Goal: Task Accomplishment & Management: Use online tool/utility

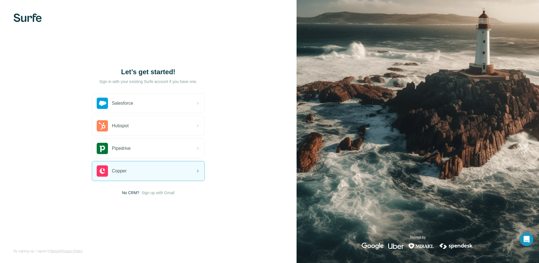
click at [165, 193] on span "Sign up with Gmail" at bounding box center [158, 193] width 33 height 6
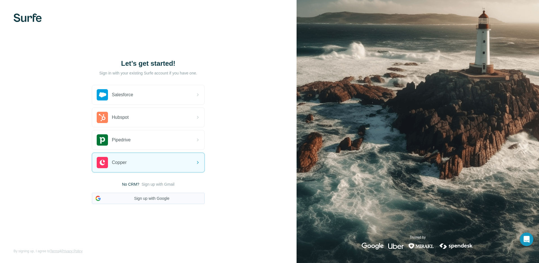
click at [164, 201] on button "Sign up with Google" at bounding box center [148, 198] width 113 height 11
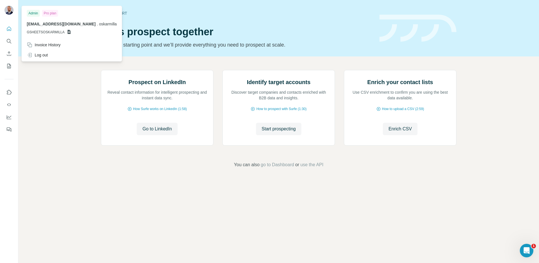
click at [11, 10] on img at bounding box center [9, 10] width 9 height 9
click at [8, 9] on img at bounding box center [9, 10] width 9 height 9
click at [65, 155] on div "Prospect on LinkedIn Reveal contact information for intelligent prospecting and…" at bounding box center [278, 118] width 521 height 125
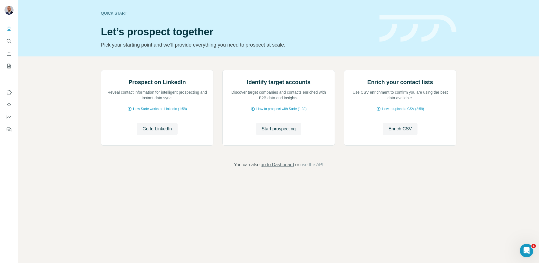
click at [279, 168] on span "go to Dashboard" at bounding box center [277, 164] width 33 height 7
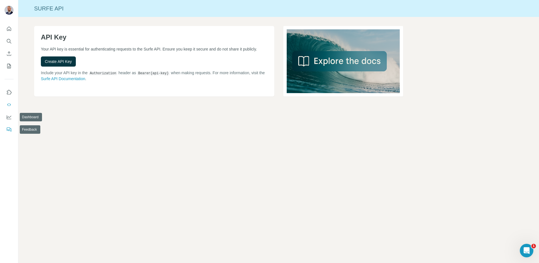
click at [9, 130] on icon "Feedback" at bounding box center [9, 130] width 6 height 6
click at [1, 28] on div at bounding box center [9, 77] width 18 height 114
click at [8, 28] on icon "Quick start" at bounding box center [9, 29] width 6 height 6
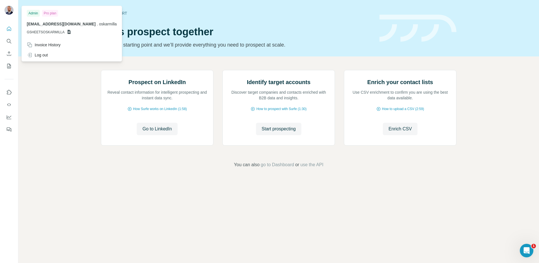
click at [69, 32] on icon at bounding box center [69, 32] width 3 height 4
click at [56, 97] on div "Prospect on LinkedIn Reveal contact information for intelligent prospecting and…" at bounding box center [278, 118] width 521 height 125
click at [8, 11] on img at bounding box center [9, 10] width 9 height 9
click at [69, 32] on icon at bounding box center [69, 32] width 3 height 4
click at [54, 74] on div "Prospect on LinkedIn Reveal contact information for intelligent prospecting and…" at bounding box center [278, 118] width 521 height 125
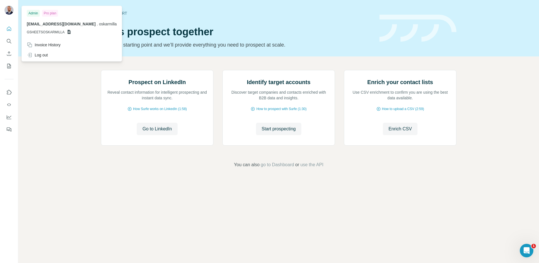
click at [10, 10] on img at bounding box center [9, 10] width 9 height 9
click at [9, 32] on button "Quick start" at bounding box center [9, 29] width 9 height 10
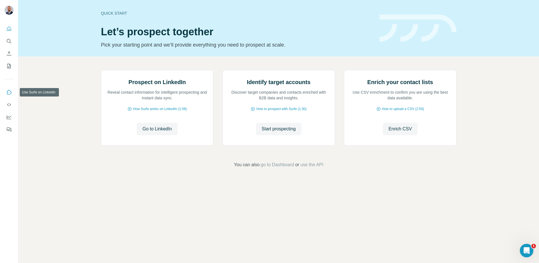
click at [11, 93] on icon "Use Surfe on LinkedIn" at bounding box center [9, 92] width 6 height 6
